Goal: Task Accomplishment & Management: Manage account settings

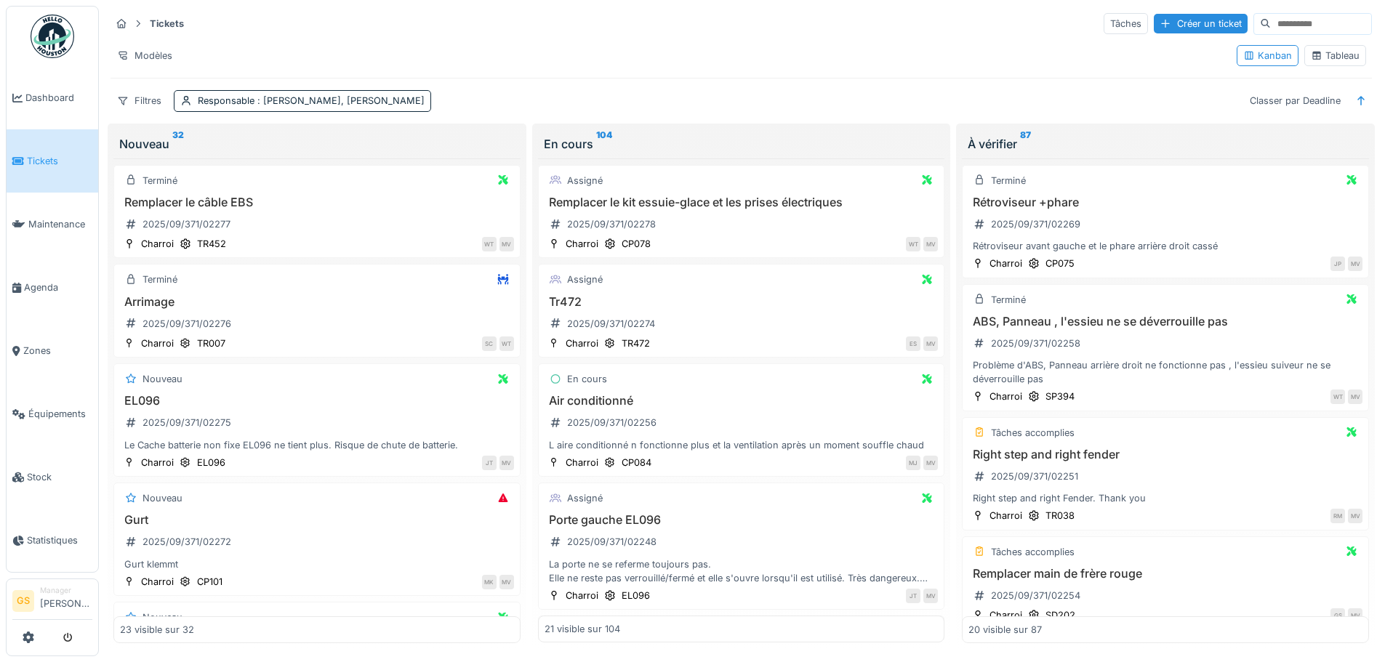
click at [46, 154] on span "Tickets" at bounding box center [59, 161] width 65 height 14
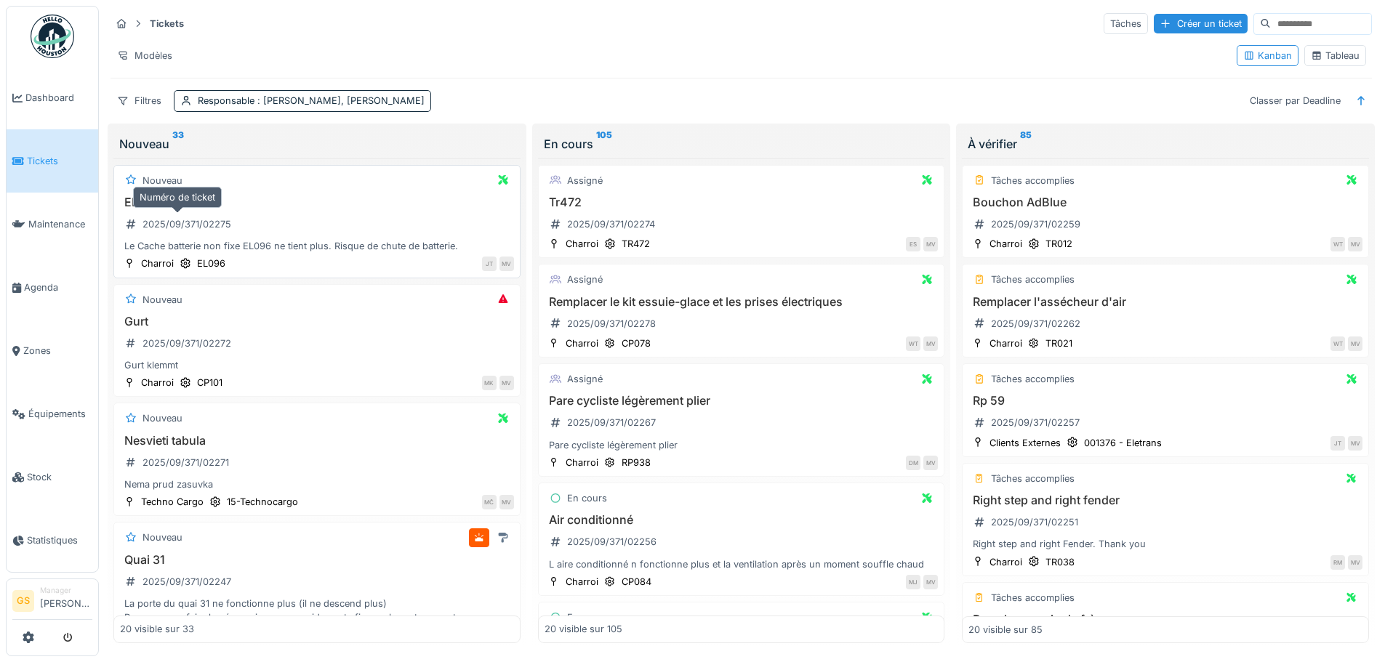
click at [193, 227] on div "2025/09/371/02275" at bounding box center [186, 224] width 89 height 14
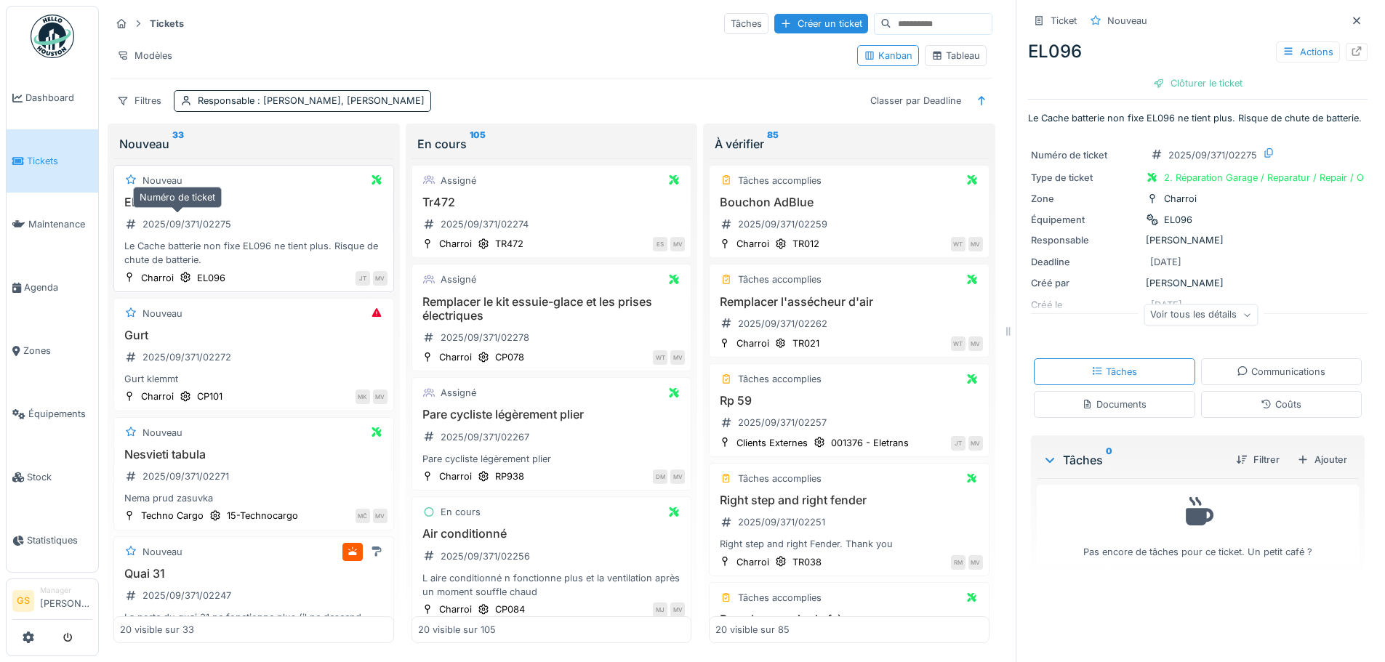
click at [158, 223] on div "2025/09/371/02275" at bounding box center [186, 224] width 89 height 14
click at [202, 222] on div "2025/09/371/02275" at bounding box center [186, 224] width 89 height 14
click at [47, 163] on span "Tickets" at bounding box center [59, 161] width 65 height 14
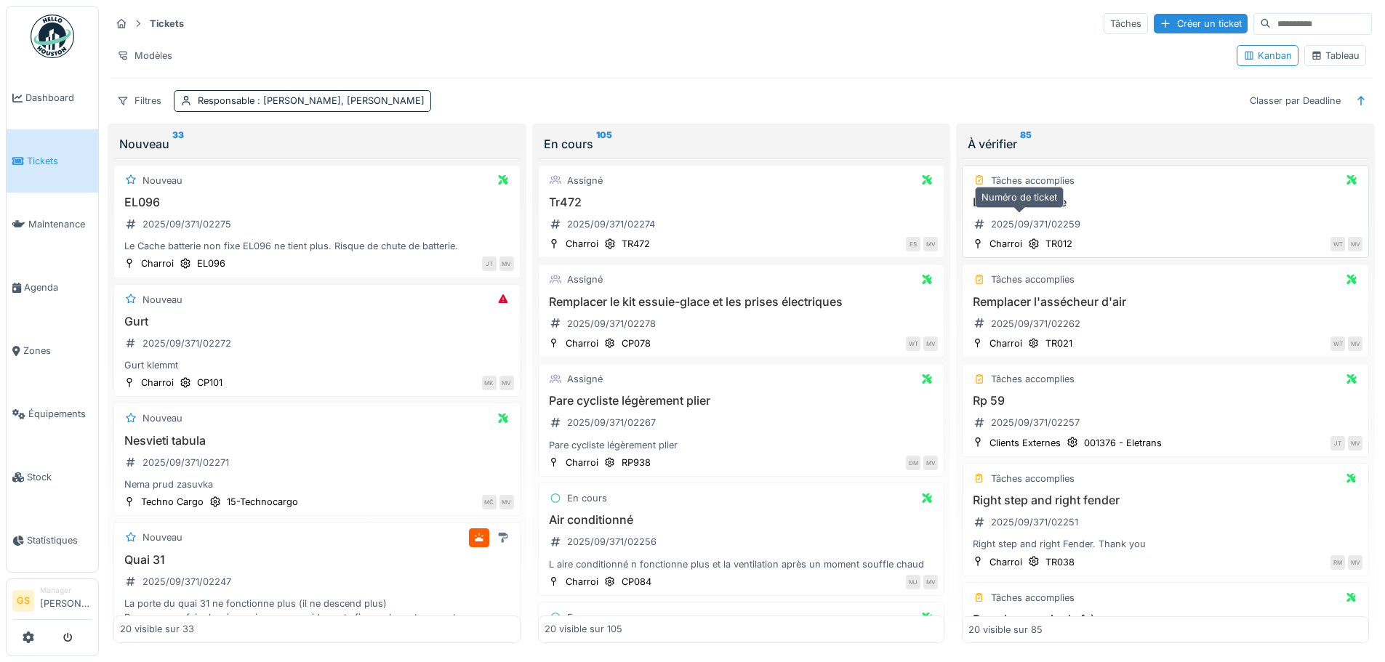
click at [1009, 220] on div "2025/09/371/02259" at bounding box center [1035, 224] width 89 height 14
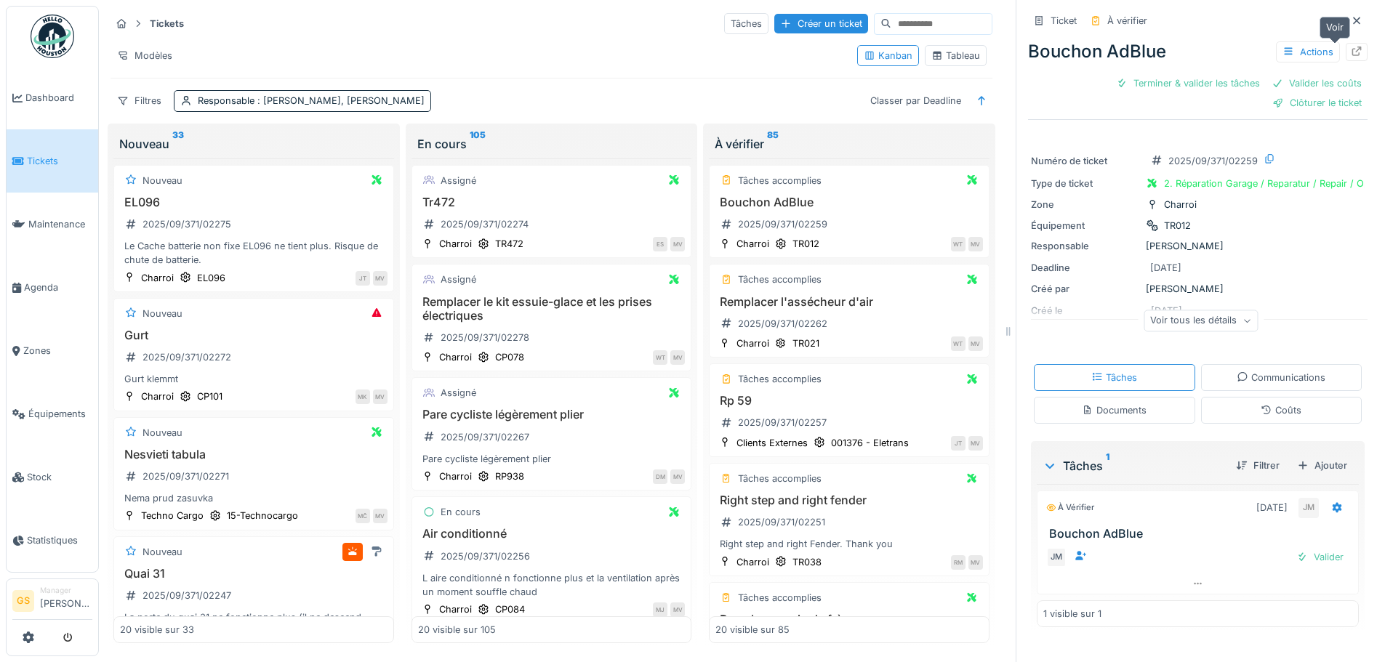
click at [1351, 50] on icon at bounding box center [1357, 51] width 12 height 9
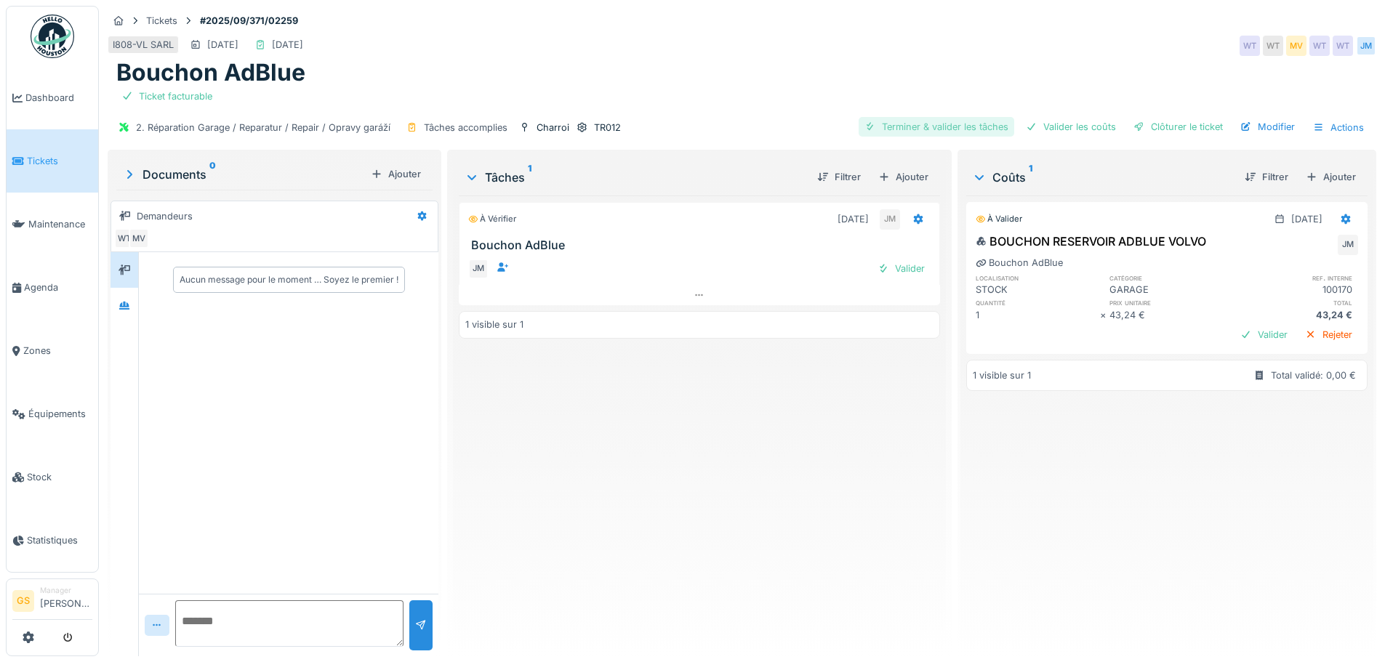
click at [946, 128] on div "Terminer & valider les tâches" at bounding box center [936, 127] width 156 height 20
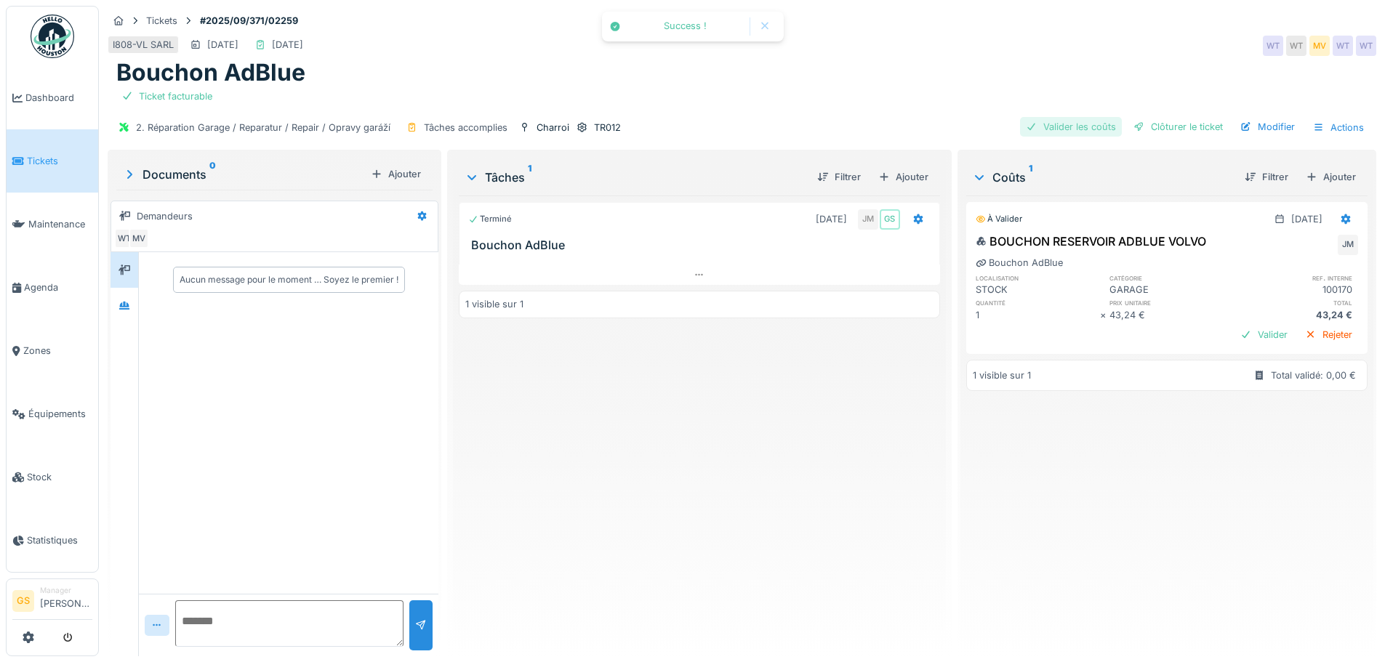
click at [1047, 130] on div "Valider les coûts" at bounding box center [1071, 127] width 102 height 20
click at [1144, 124] on div "Clôturer le ticket" at bounding box center [1177, 127] width 101 height 20
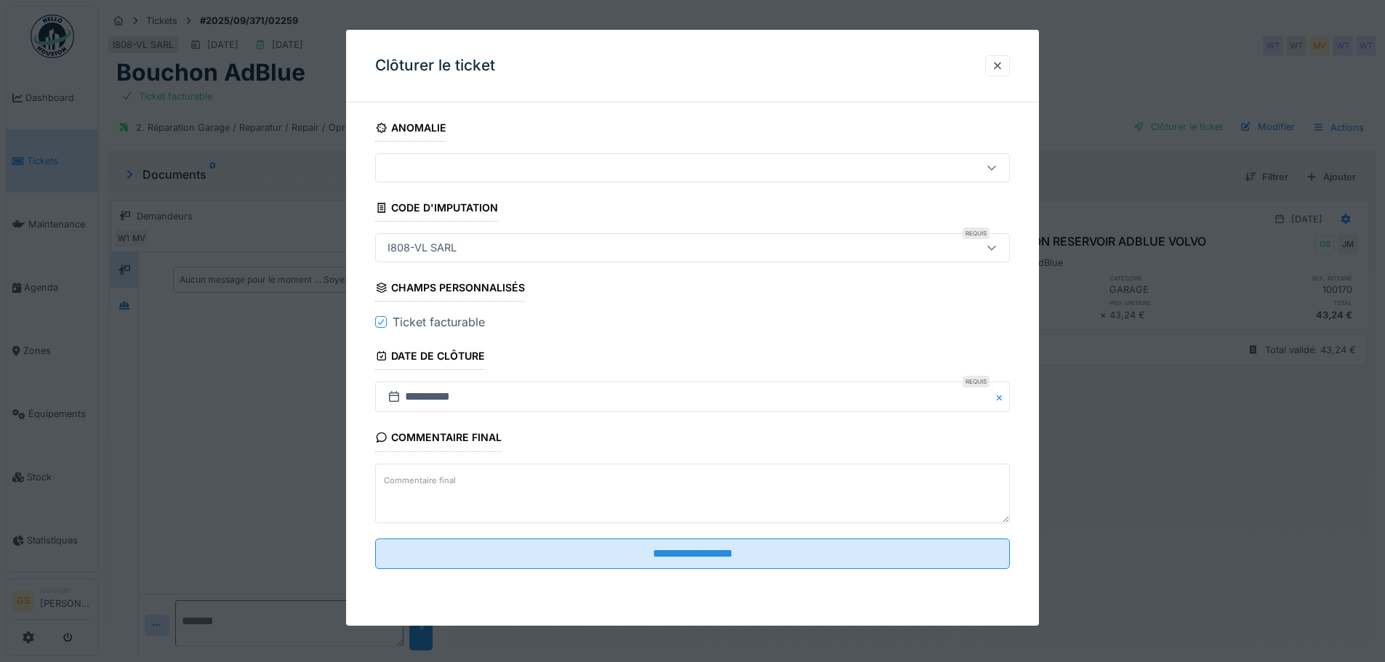
scroll to position [11, 0]
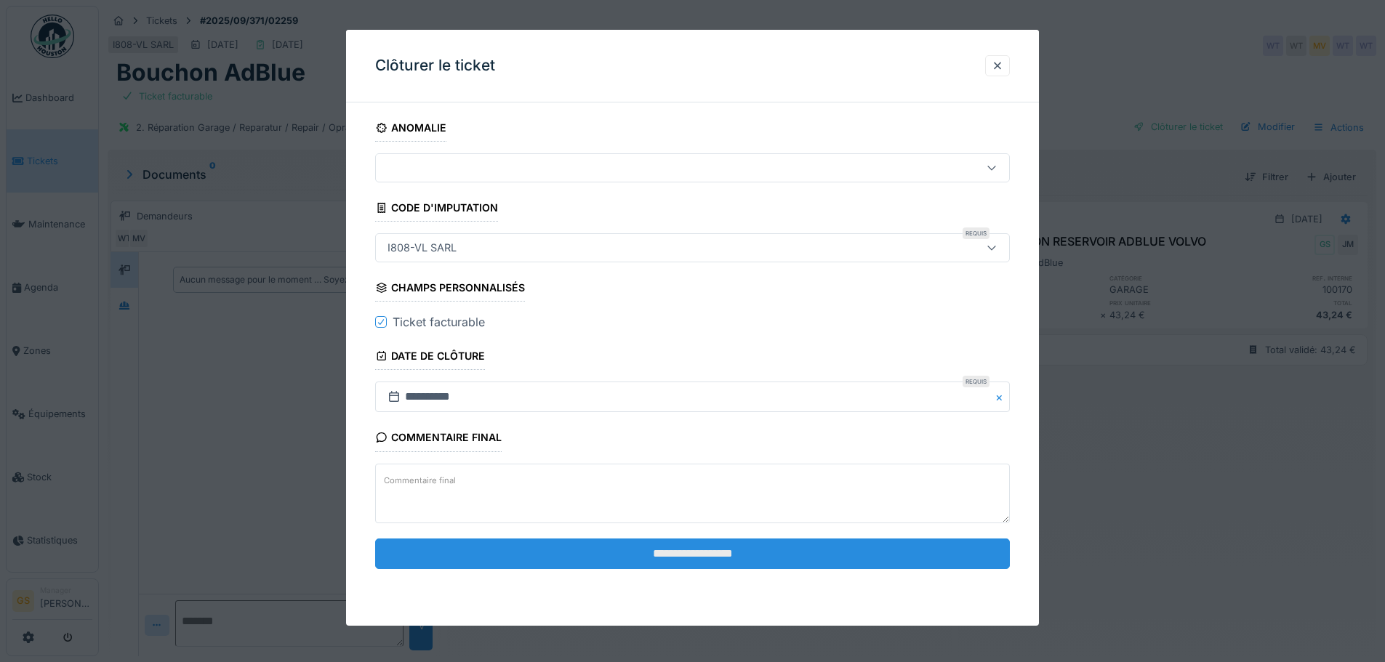
click at [640, 555] on input "**********" at bounding box center [692, 554] width 635 height 31
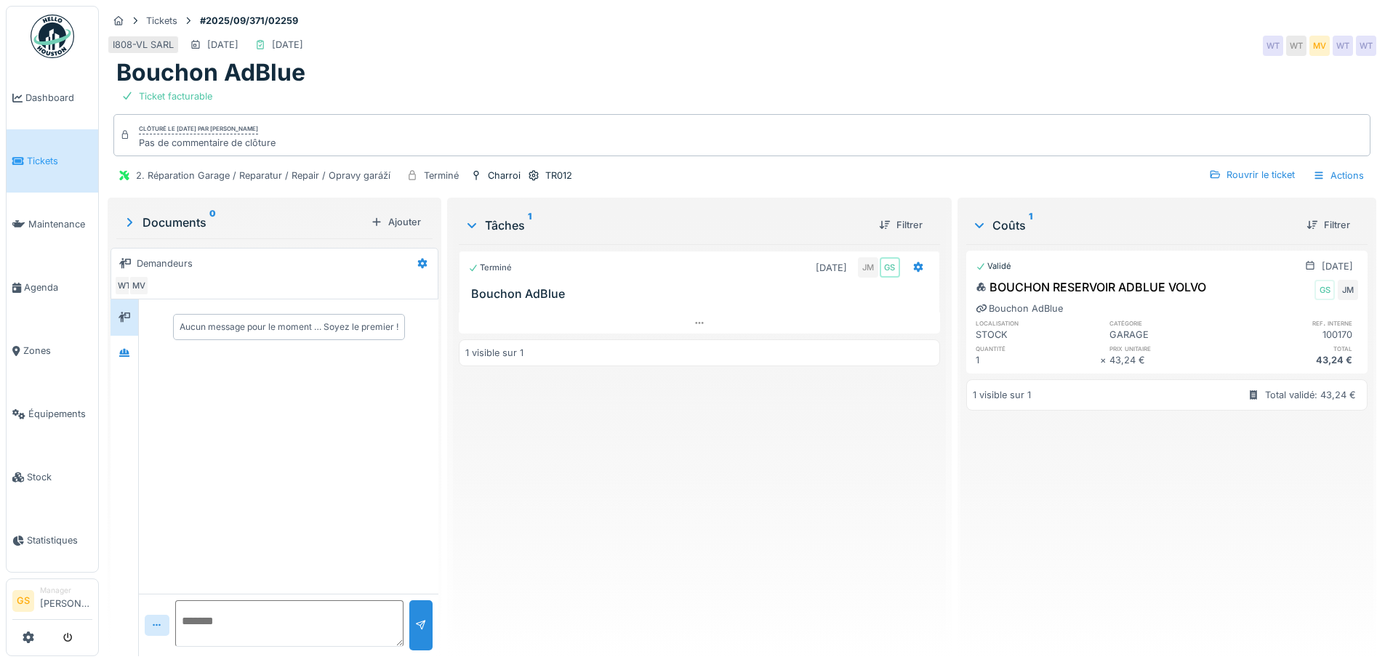
click at [47, 154] on span "Tickets" at bounding box center [59, 161] width 65 height 14
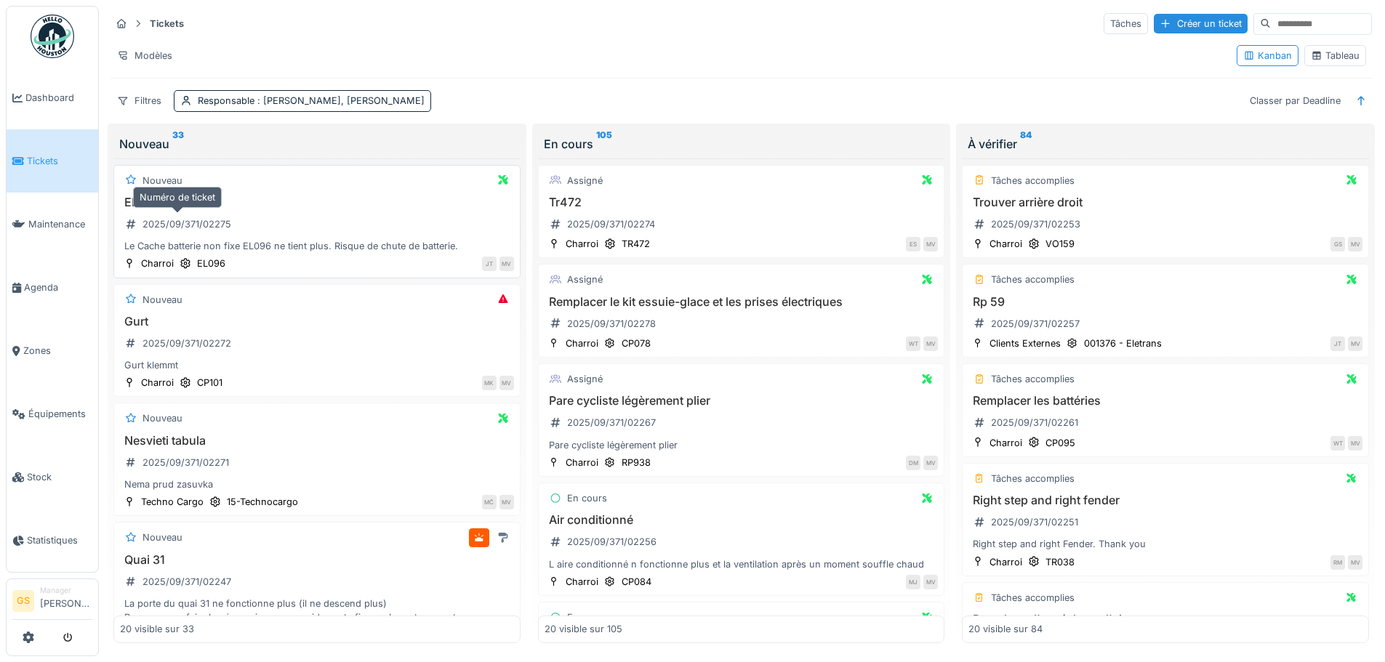
click at [186, 222] on div "2025/09/371/02275" at bounding box center [186, 224] width 89 height 14
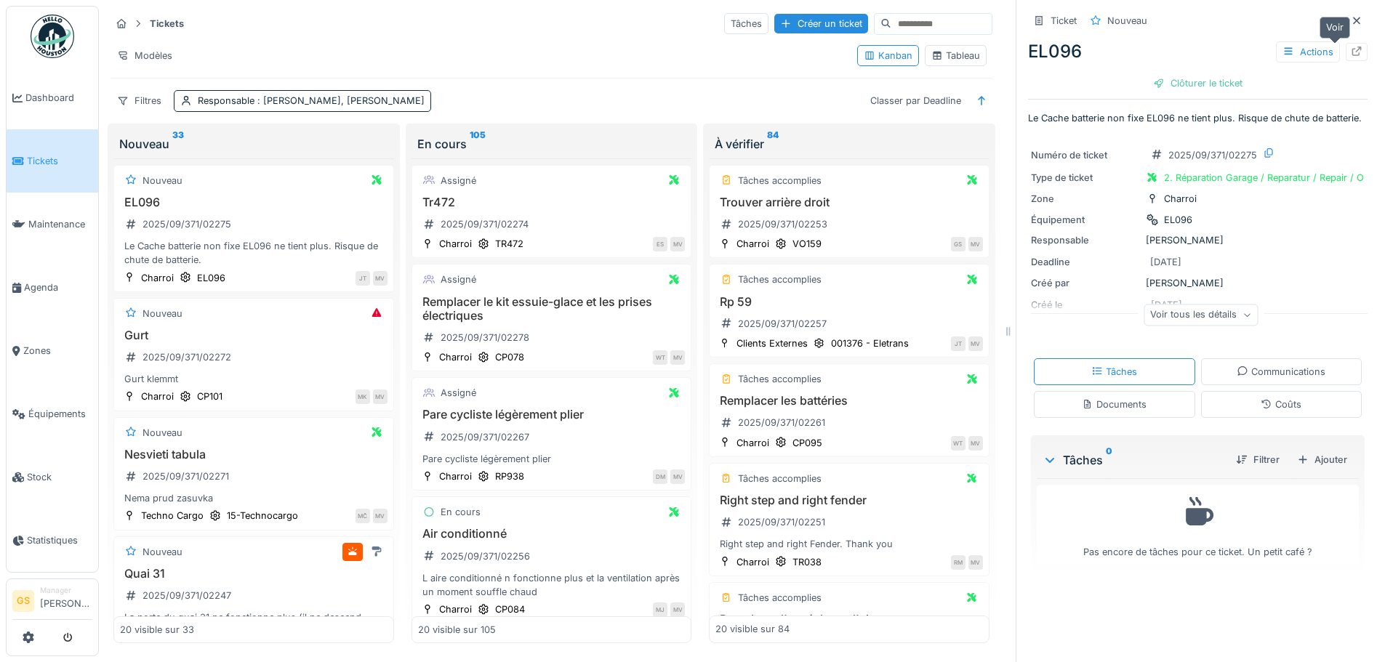
click at [1351, 51] on icon at bounding box center [1357, 51] width 12 height 9
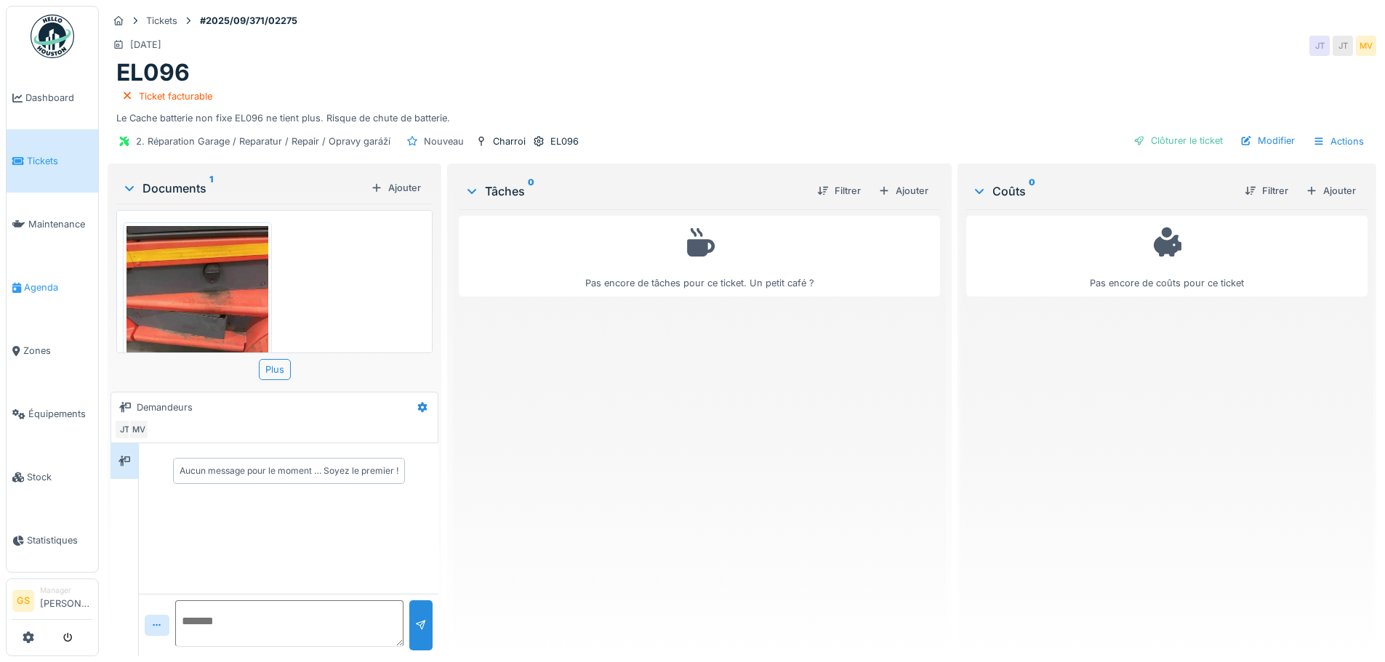
click at [31, 281] on span "Agenda" at bounding box center [58, 288] width 68 height 14
